Goal: Task Accomplishment & Management: Complete application form

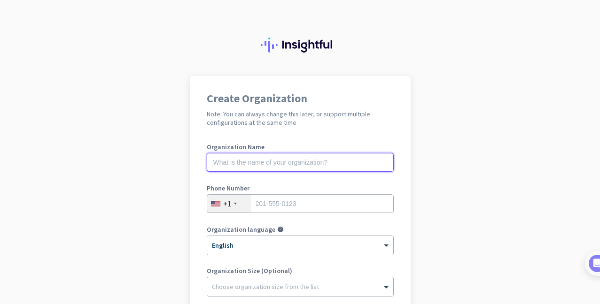
click at [257, 163] on input "text" at bounding box center [300, 162] width 187 height 19
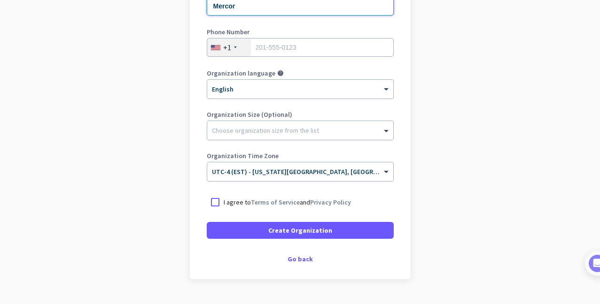
scroll to position [157, 0]
type input "Mercor"
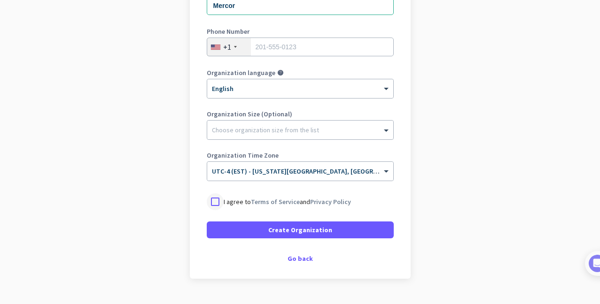
click at [220, 204] on div at bounding box center [215, 202] width 17 height 17
drag, startPoint x: 273, startPoint y: 226, endPoint x: 177, endPoint y: 211, distance: 97.4
click at [177, 211] on app-onboarding-organization "Create Organization Note: You can always change this later, or support multiple…" at bounding box center [300, 122] width 600 height 407
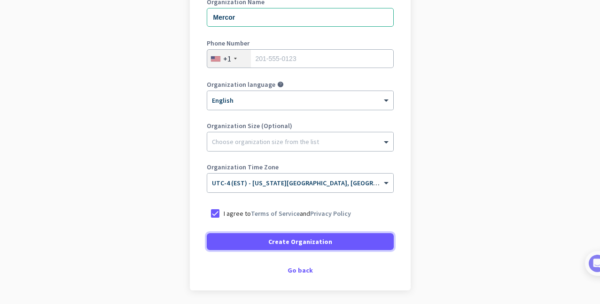
scroll to position [179, 0]
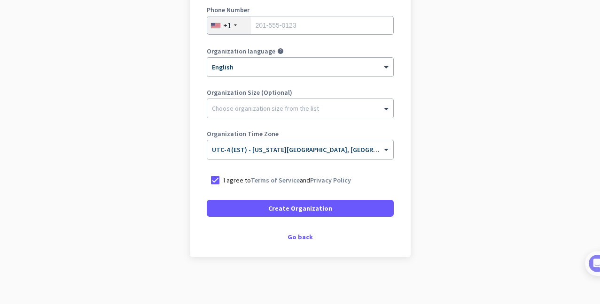
click at [301, 243] on div "Create Organization Note: You can always change this later, or support multiple…" at bounding box center [300, 78] width 221 height 360
click at [302, 238] on div "Go back" at bounding box center [300, 237] width 187 height 7
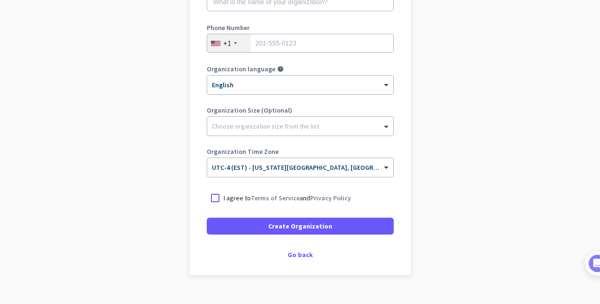
scroll to position [162, 0]
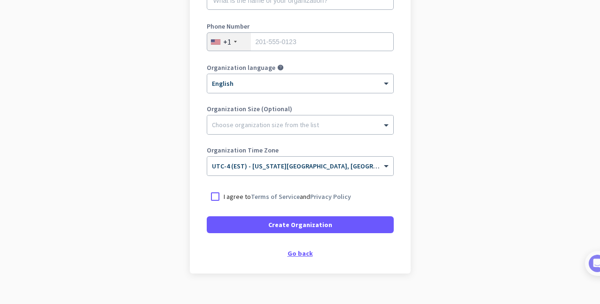
click at [302, 254] on div "Go back" at bounding box center [300, 253] width 187 height 7
